Goal: Task Accomplishment & Management: Complete application form

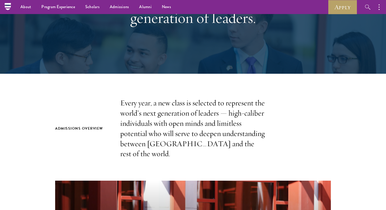
scroll to position [33, 0]
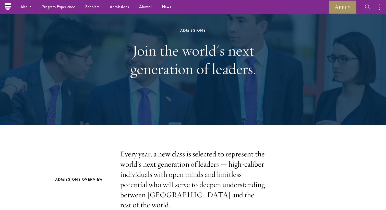
click at [338, 12] on link "Apply" at bounding box center [343, 7] width 29 height 14
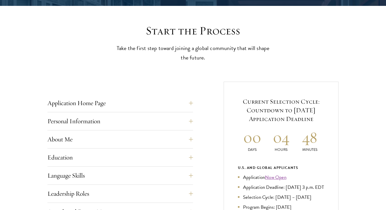
scroll to position [126, 0]
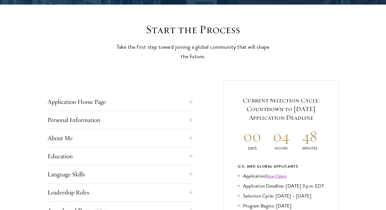
drag, startPoint x: 254, startPoint y: 194, endPoint x: 269, endPoint y: 194, distance: 15.3
click at [269, 190] on li "Application Deadline: [DATE] 3 p.m. EDT" at bounding box center [281, 185] width 86 height 7
copy li "EDT"
